Goal: Task Accomplishment & Management: Use online tool/utility

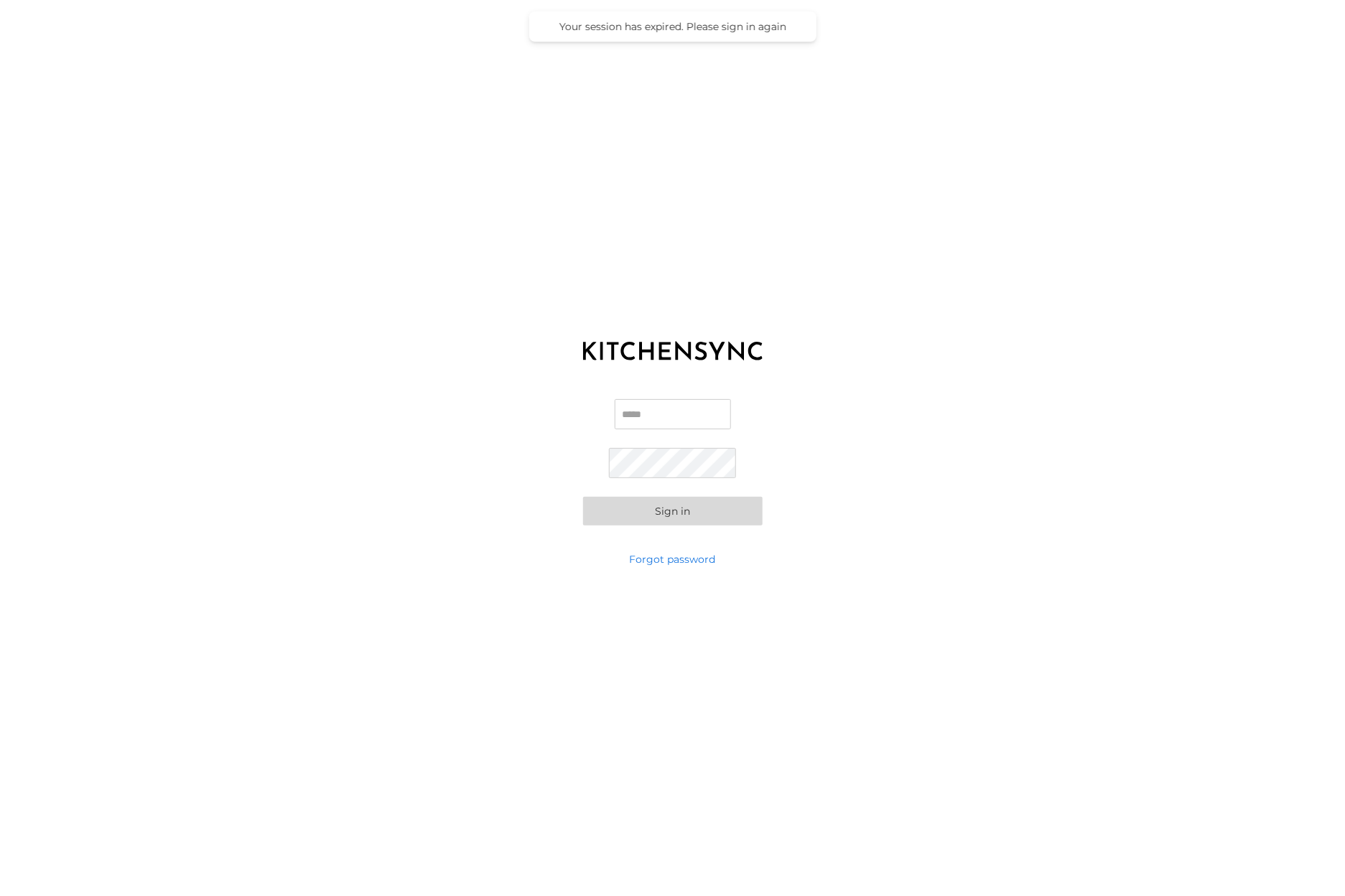
type input "**********"
click at [669, 507] on button "Sign in" at bounding box center [673, 511] width 180 height 29
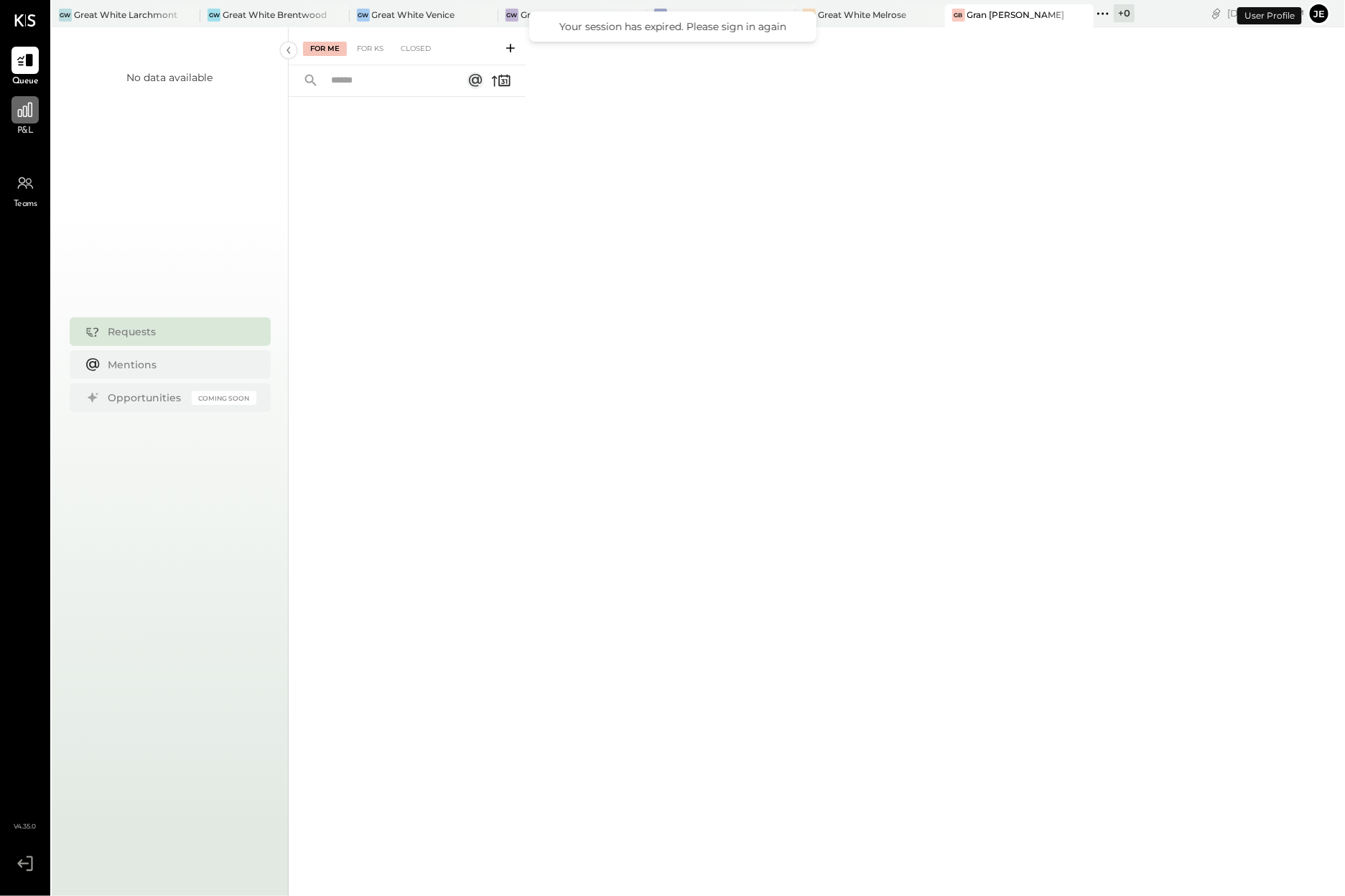
click at [21, 120] on div at bounding box center [25, 110] width 28 height 28
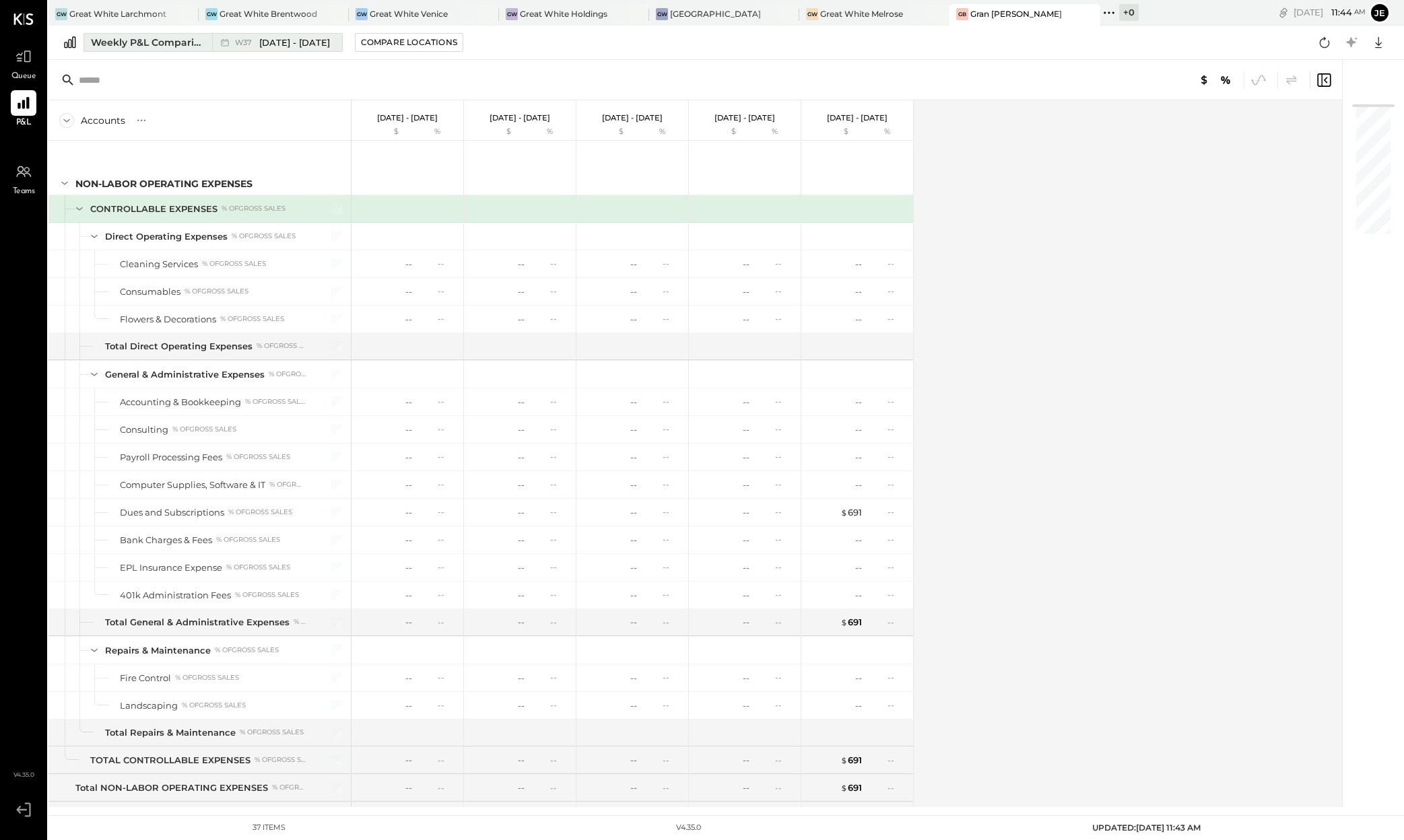
click at [188, 45] on div "Weekly P&L Comparison" at bounding box center [148, 42] width 113 height 14
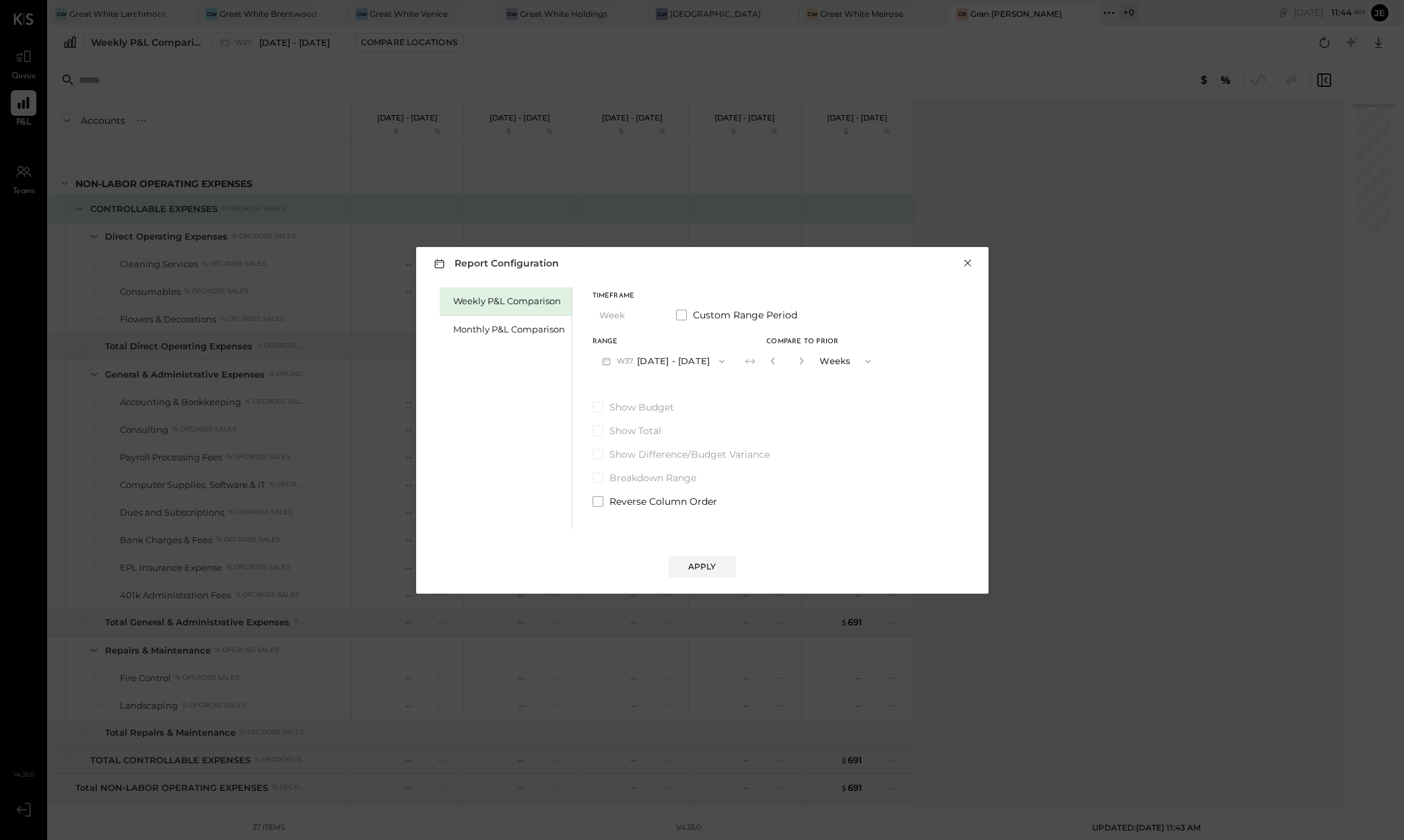
click at [969, 266] on button "×" at bounding box center [967, 263] width 12 height 14
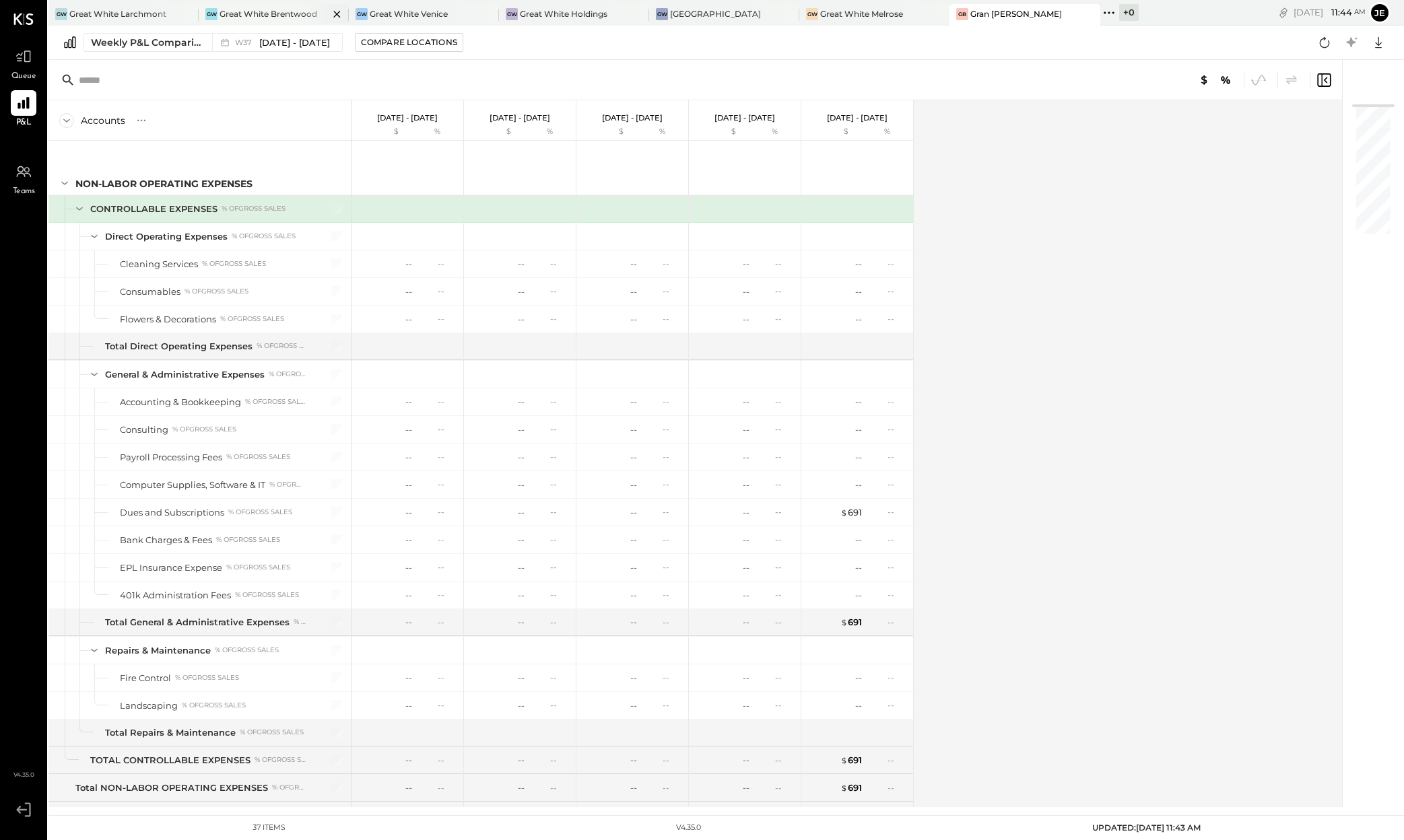
click at [238, 19] on div "Great White Brentwood" at bounding box center [268, 14] width 98 height 11
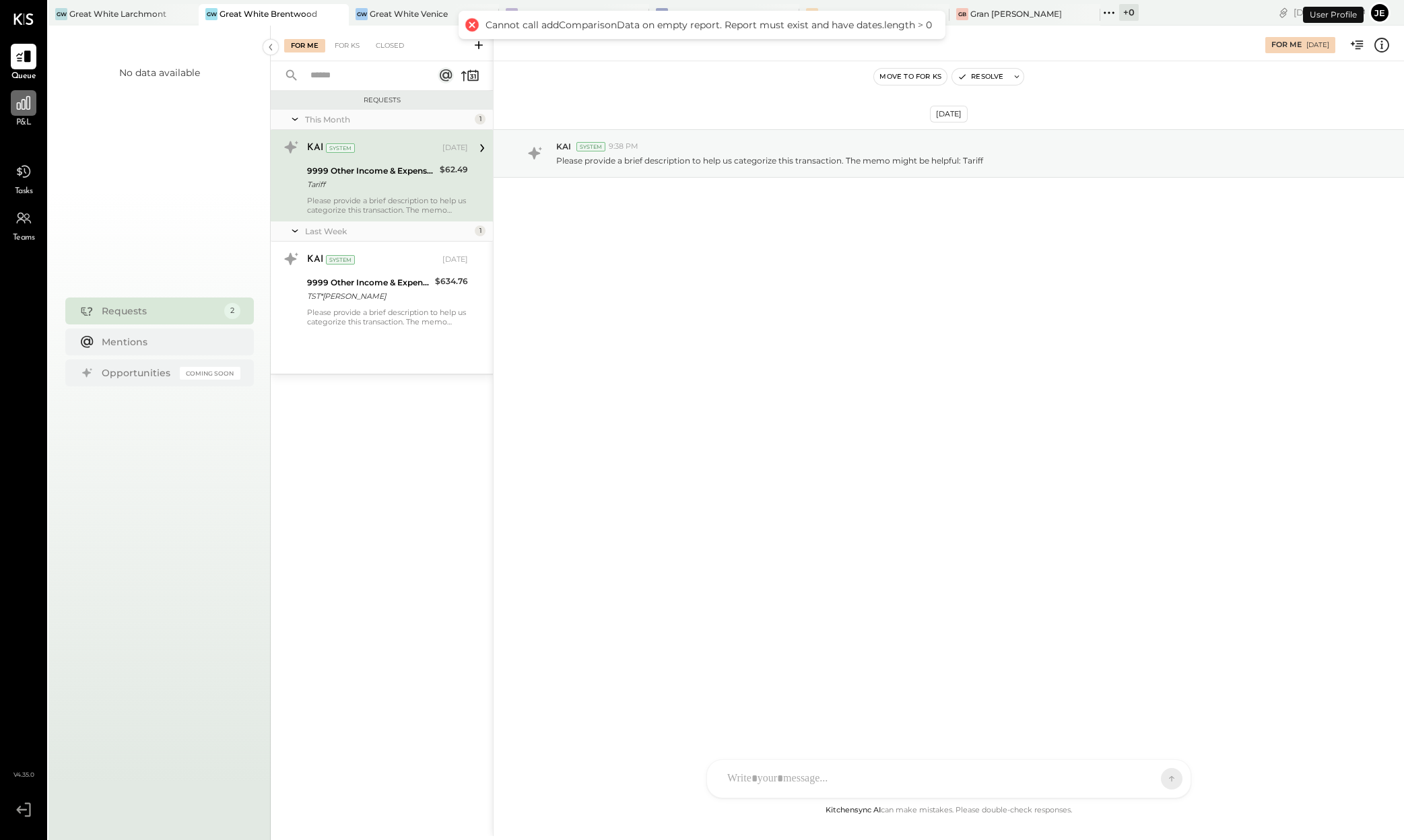
click at [28, 115] on div at bounding box center [24, 103] width 26 height 26
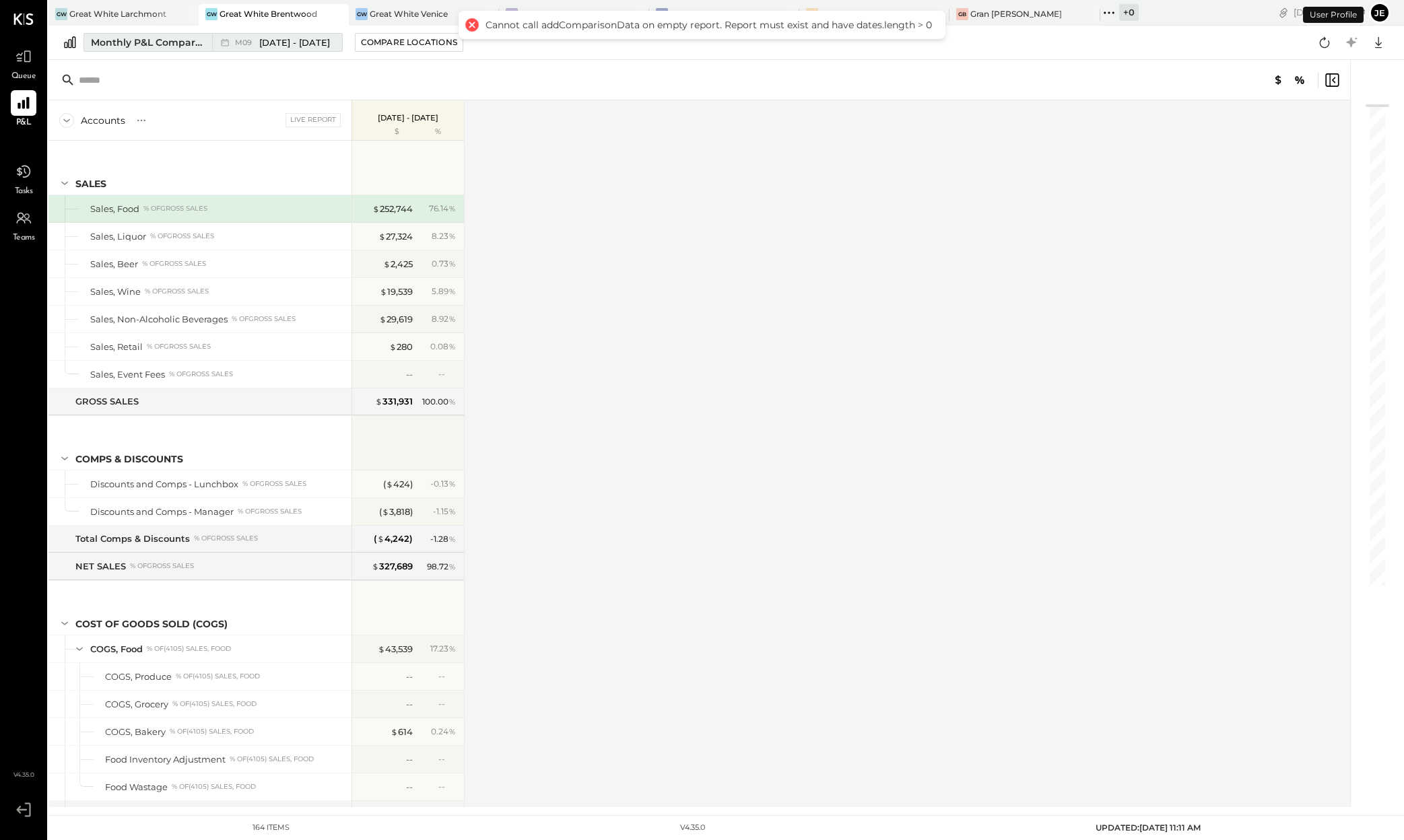
click at [195, 44] on div "Monthly P&L Comparison" at bounding box center [148, 42] width 113 height 14
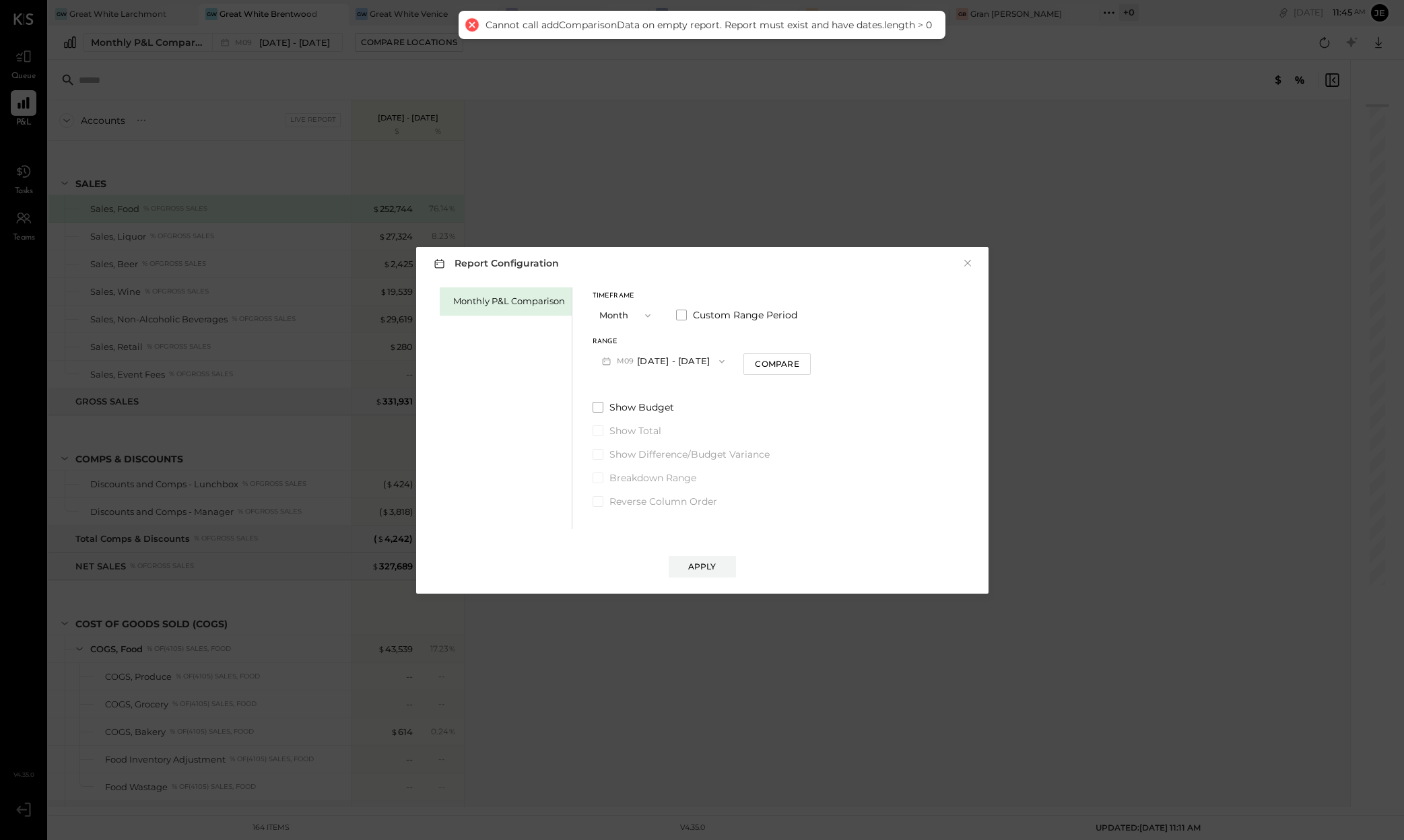
click at [649, 350] on button "M09 [DATE] - [DATE]" at bounding box center [664, 361] width 142 height 25
click at [660, 390] on span "[DATE] - [DATE]" at bounding box center [658, 391] width 64 height 11
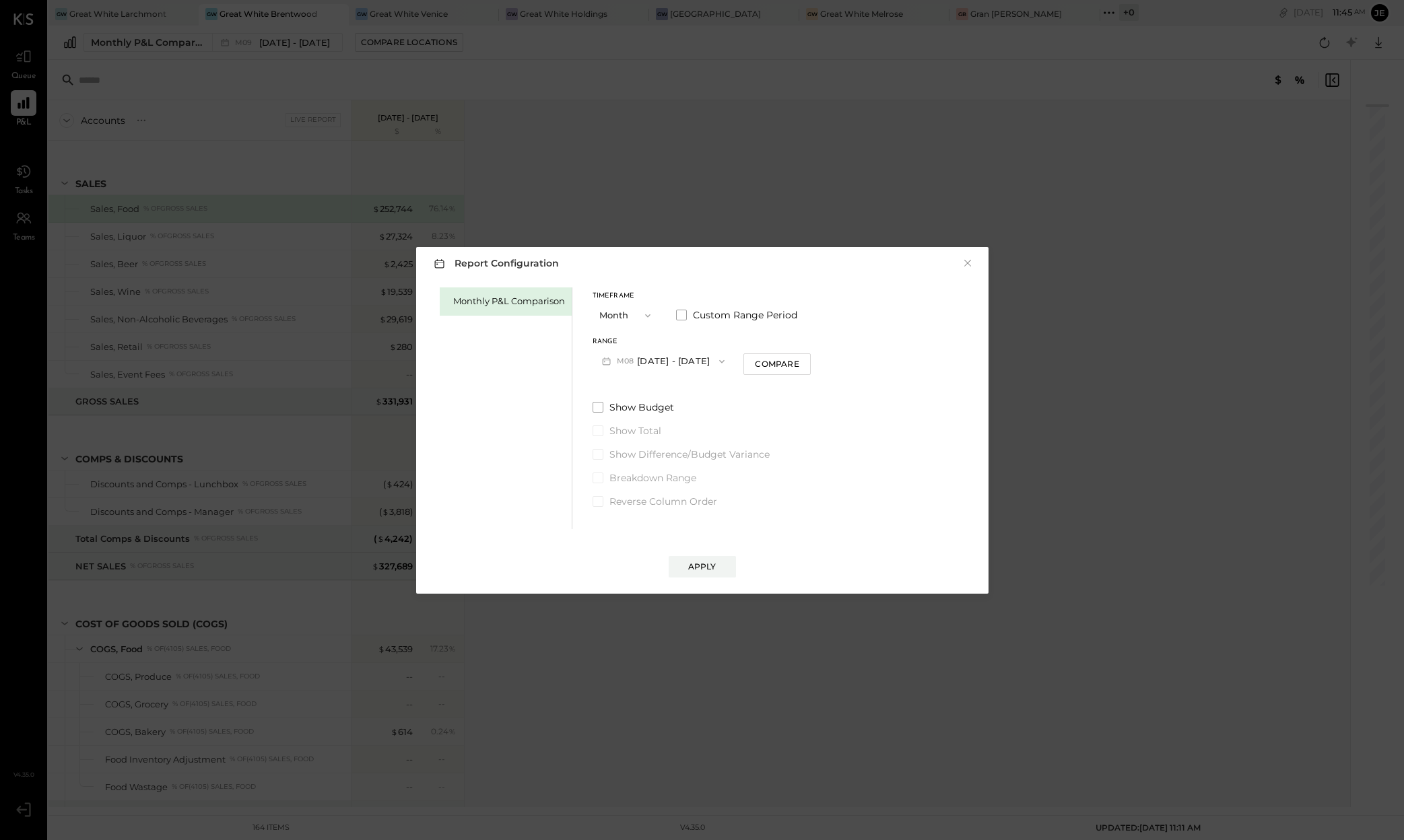
click at [688, 550] on div "Apply" at bounding box center [702, 553] width 546 height 49
click at [700, 575] on button "Apply" at bounding box center [703, 567] width 67 height 22
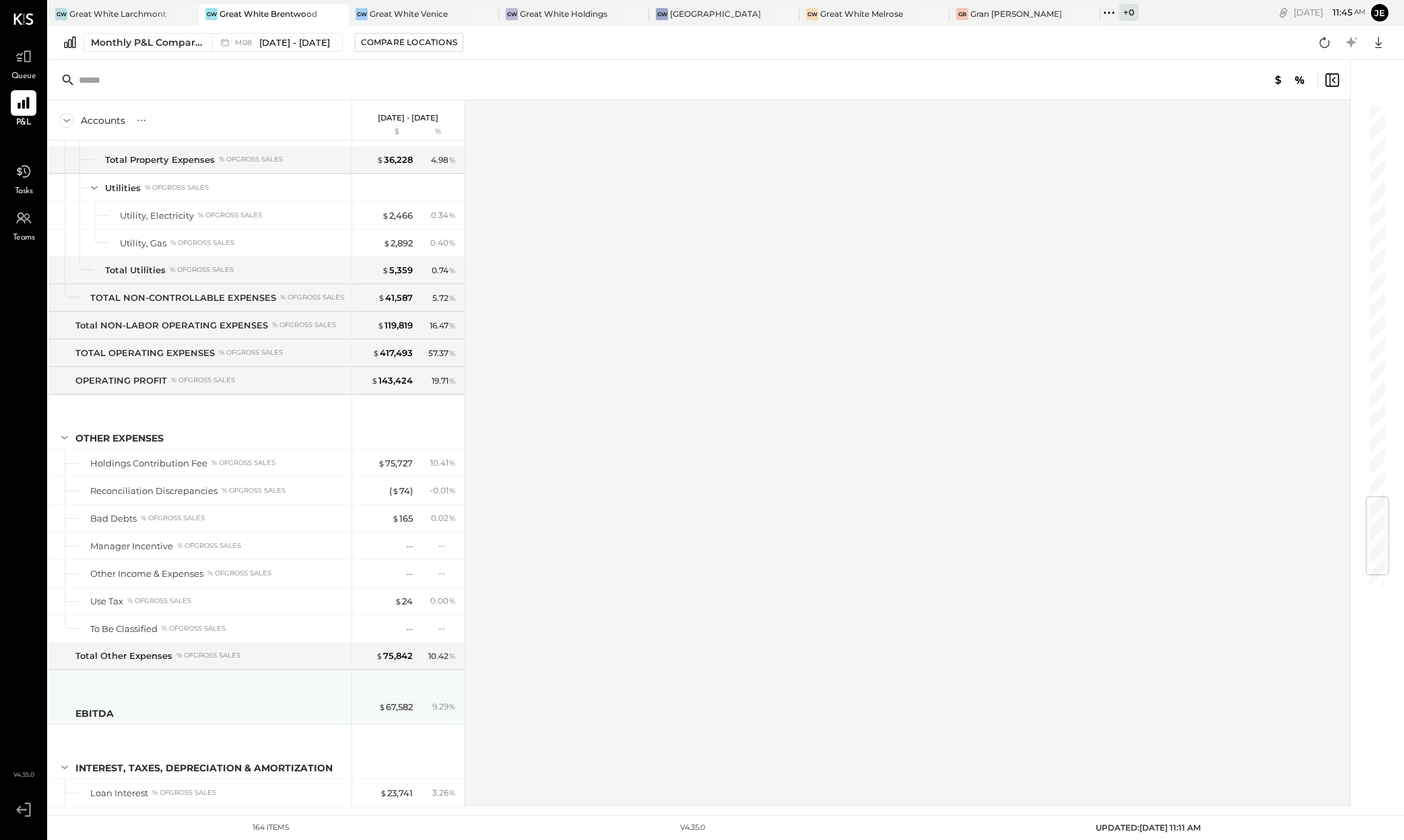
scroll to position [3298, 0]
